Goal: Information Seeking & Learning: Understand process/instructions

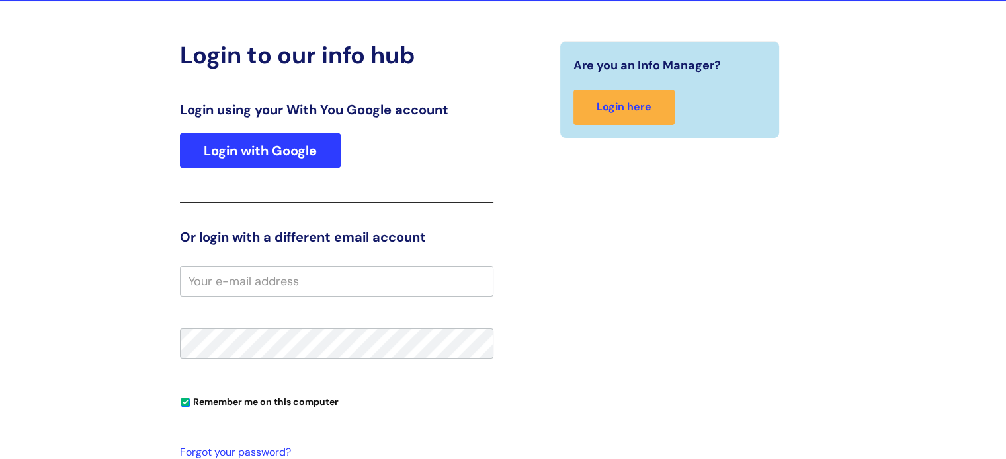
scroll to position [135, 0]
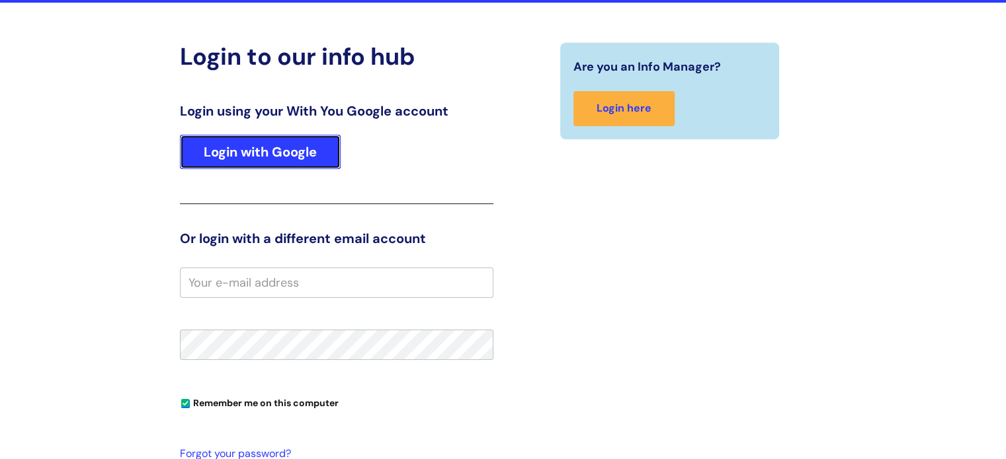
click at [275, 158] on link "Login with Google" at bounding box center [260, 152] width 161 height 34
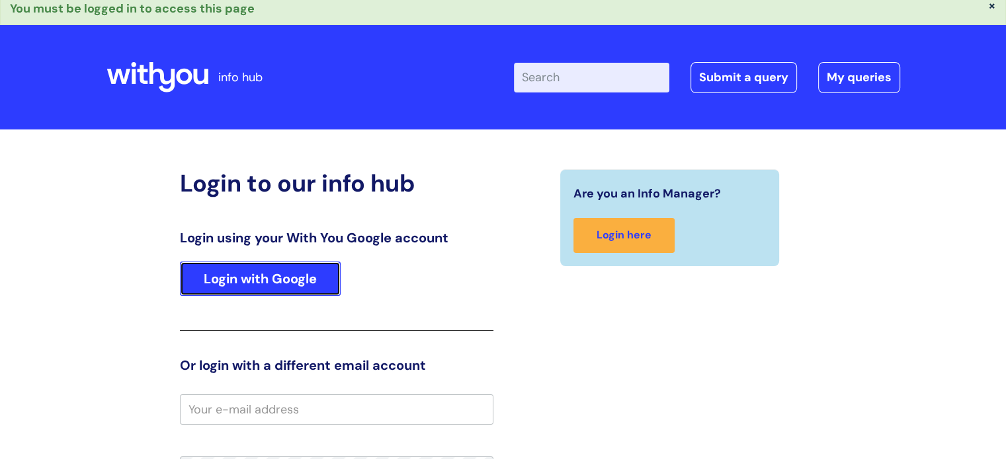
scroll to position [0, 0]
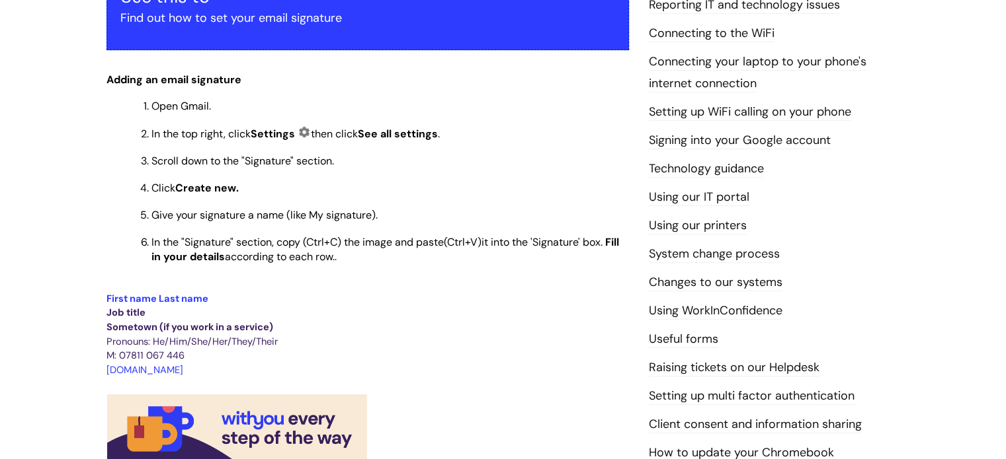
scroll to position [285, 0]
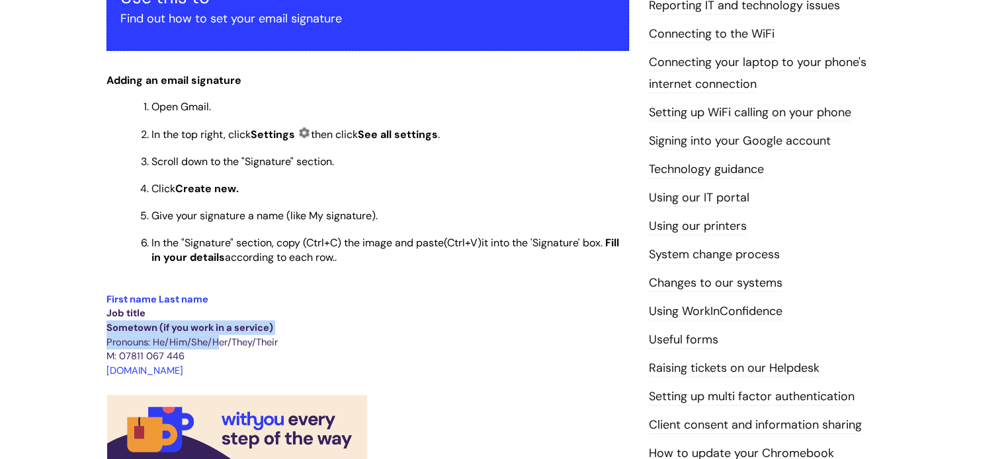
drag, startPoint x: 262, startPoint y: 316, endPoint x: 220, endPoint y: 352, distance: 55.4
click at [217, 382] on p at bounding box center [367, 384] width 522 height 15
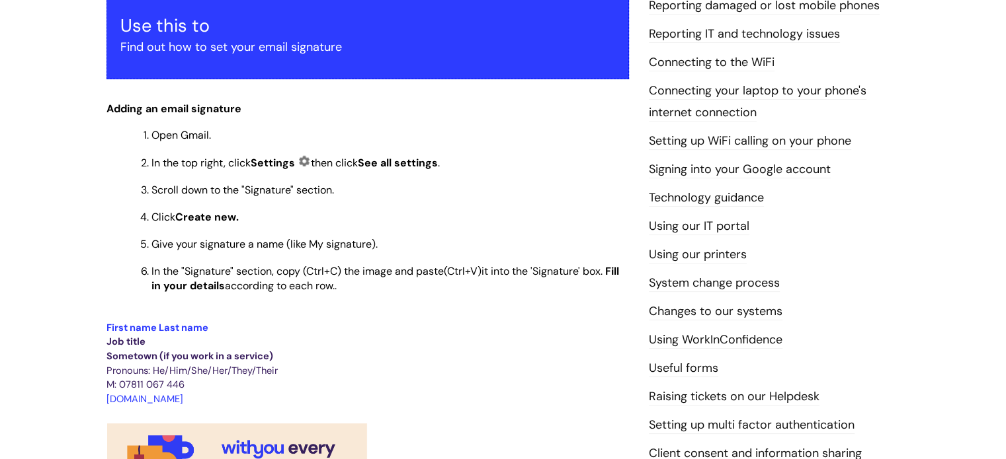
scroll to position [259, 0]
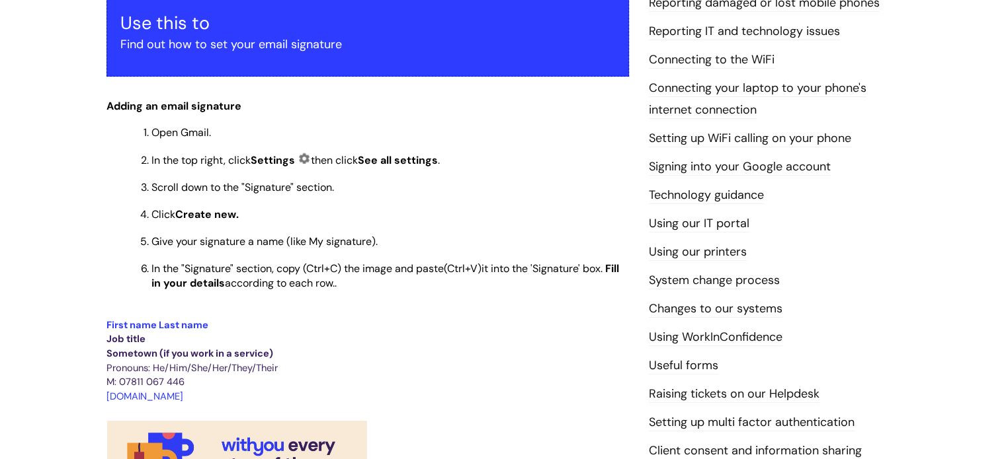
drag, startPoint x: 204, startPoint y: 402, endPoint x: 106, endPoint y: 327, distance: 123.1
copy div "First name Last name Job title Sometown (if you work in a service) Pronouns: He…"
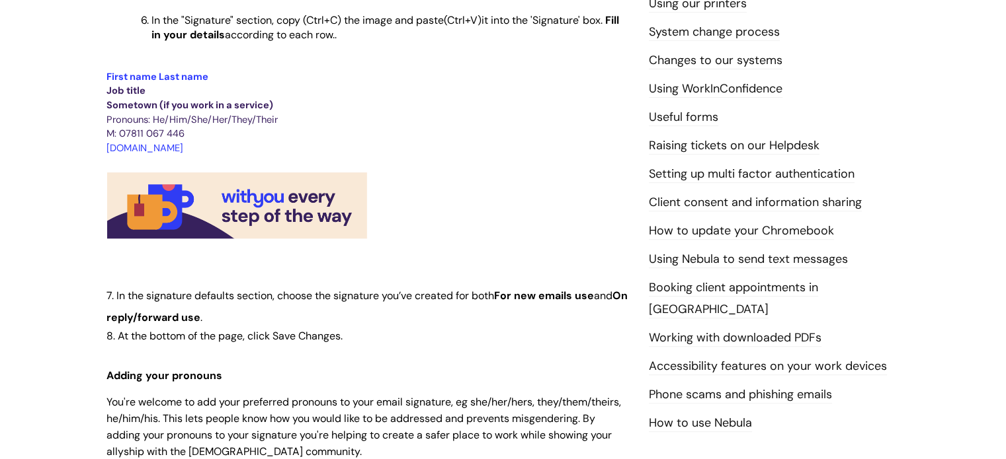
scroll to position [533, 0]
